Goal: Task Accomplishment & Management: Complete application form

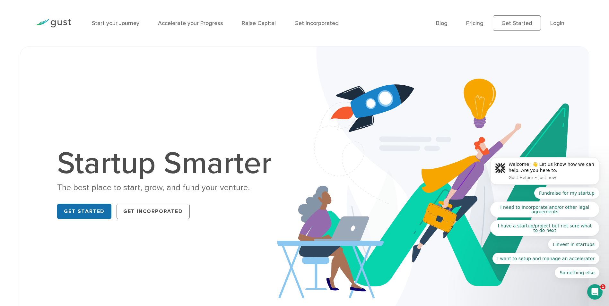
click at [76, 209] on link "Get Started" at bounding box center [84, 211] width 54 height 15
click at [115, 24] on link "Start your Journey" at bounding box center [116, 23] width 48 height 7
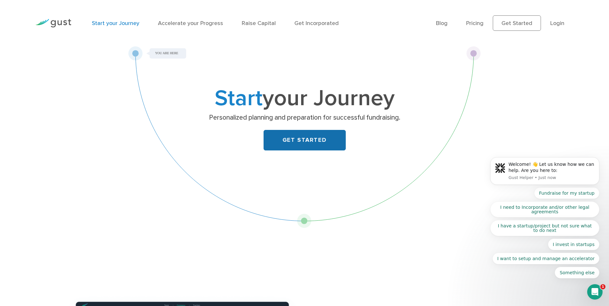
click at [289, 142] on link "GET STARTED" at bounding box center [305, 140] width 82 height 21
